Goal: Transaction & Acquisition: Book appointment/travel/reservation

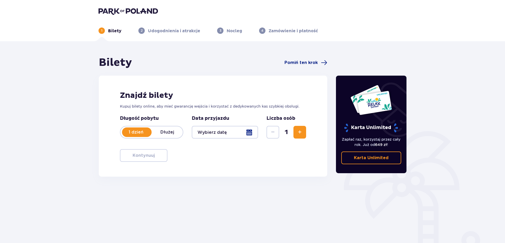
click at [250, 134] on div at bounding box center [225, 132] width 66 height 13
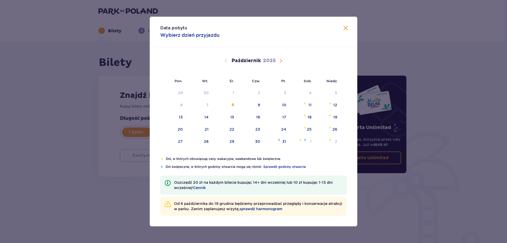
click at [279, 60] on span "Następny miesiąc" at bounding box center [281, 61] width 6 height 6
click at [279, 61] on span "Następny miesiąc" at bounding box center [281, 61] width 6 height 6
click at [226, 59] on span "Poprzedni miesiąc" at bounding box center [226, 61] width 6 height 6
click at [280, 143] on div "28" at bounding box center [276, 142] width 26 height 12
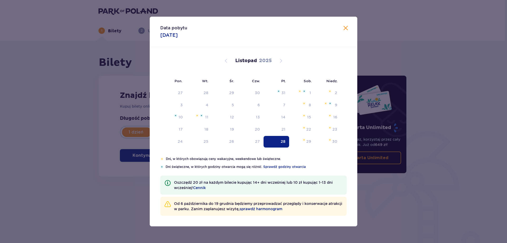
type input "[DATE]"
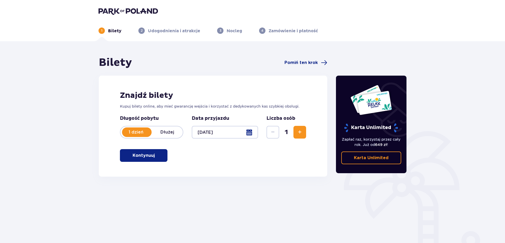
click at [298, 129] on span "Zwiększ" at bounding box center [299, 132] width 6 height 6
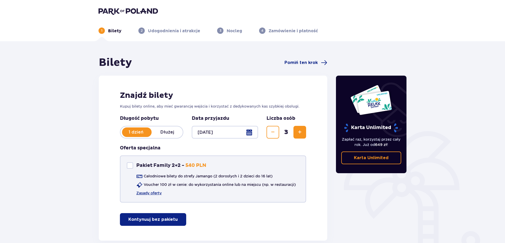
click at [131, 165] on div "Pakiet Family 2+2" at bounding box center [130, 165] width 6 height 6
checkbox input "true"
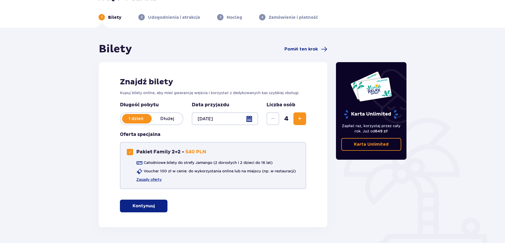
scroll to position [26, 0]
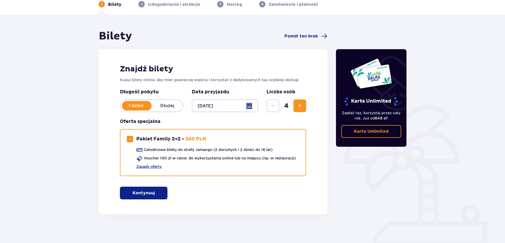
click at [152, 195] on button "Kontynuuj" at bounding box center [144, 192] width 48 height 13
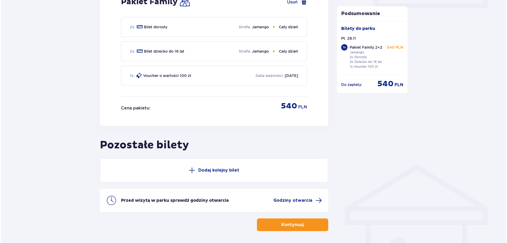
scroll to position [284, 0]
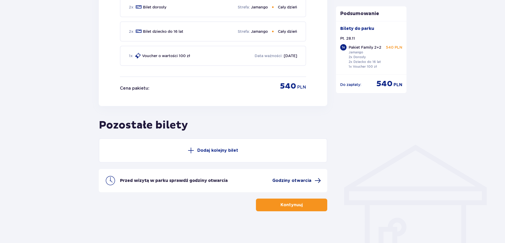
click at [295, 179] on span "Godziny otwarcia" at bounding box center [291, 180] width 39 height 6
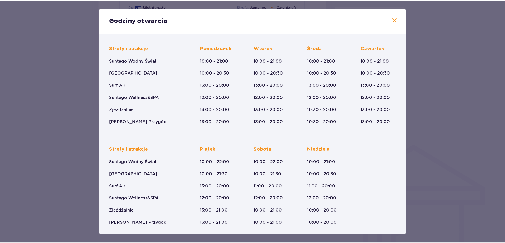
scroll to position [37, 0]
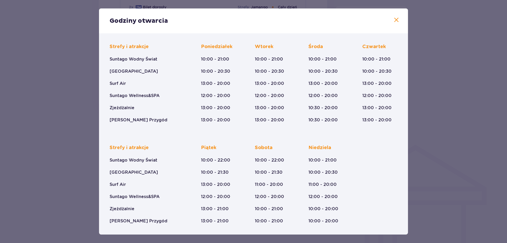
click at [396, 23] on span at bounding box center [396, 20] width 6 height 6
